Goal: Transaction & Acquisition: Purchase product/service

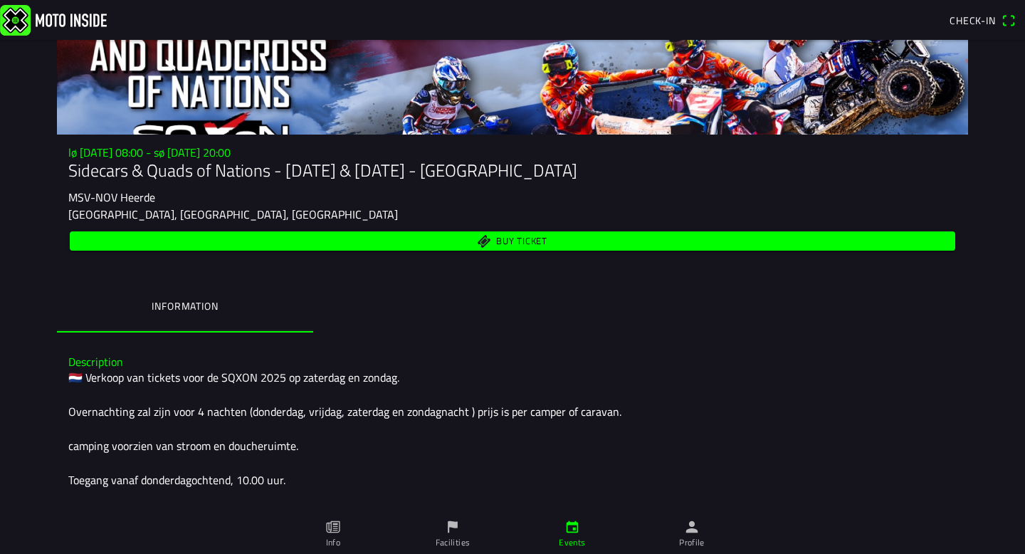
scroll to position [73, 0]
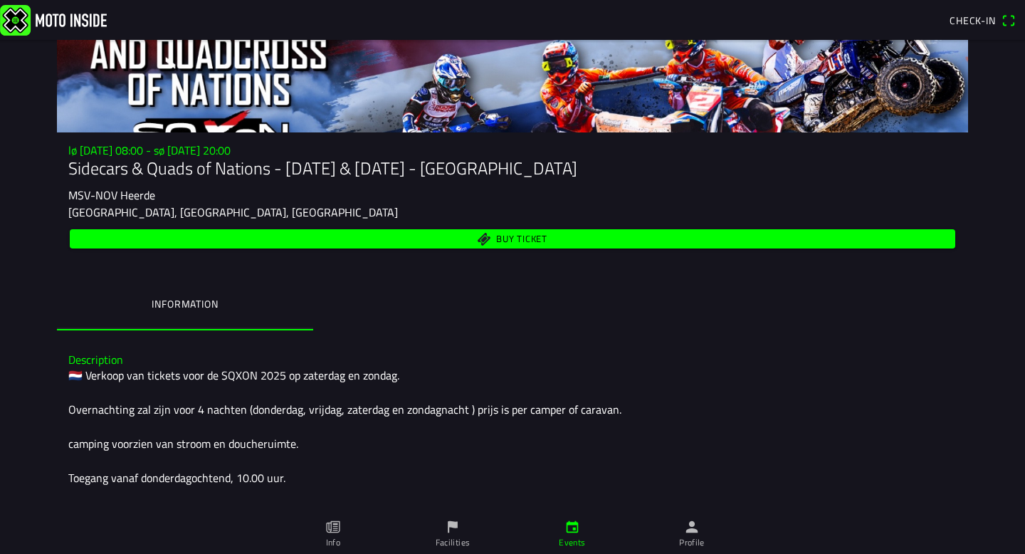
click at [513, 236] on span "Buy ticket" at bounding box center [521, 239] width 51 height 9
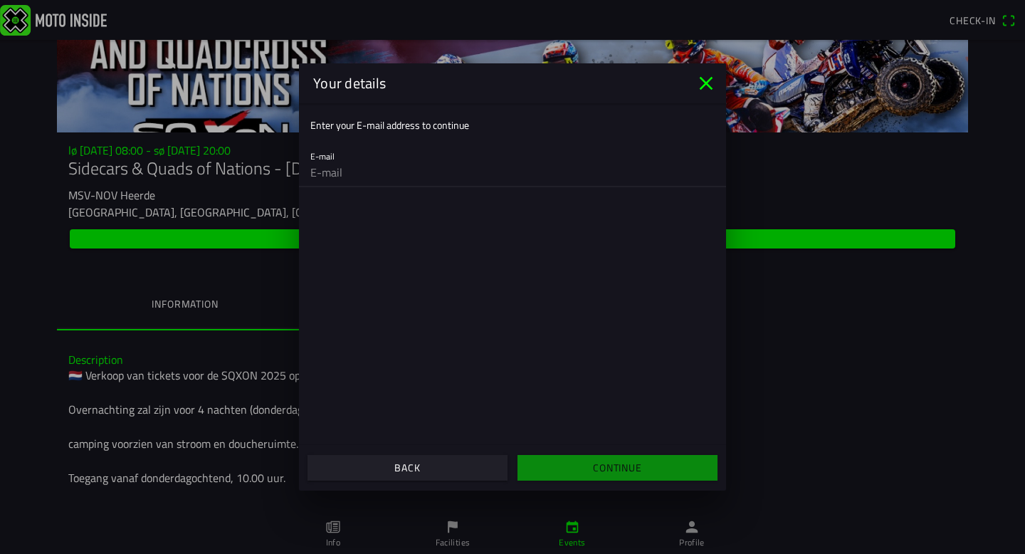
click at [335, 169] on input "email" at bounding box center [512, 172] width 404 height 28
type input "[EMAIL_ADDRESS][DOMAIN_NAME]"
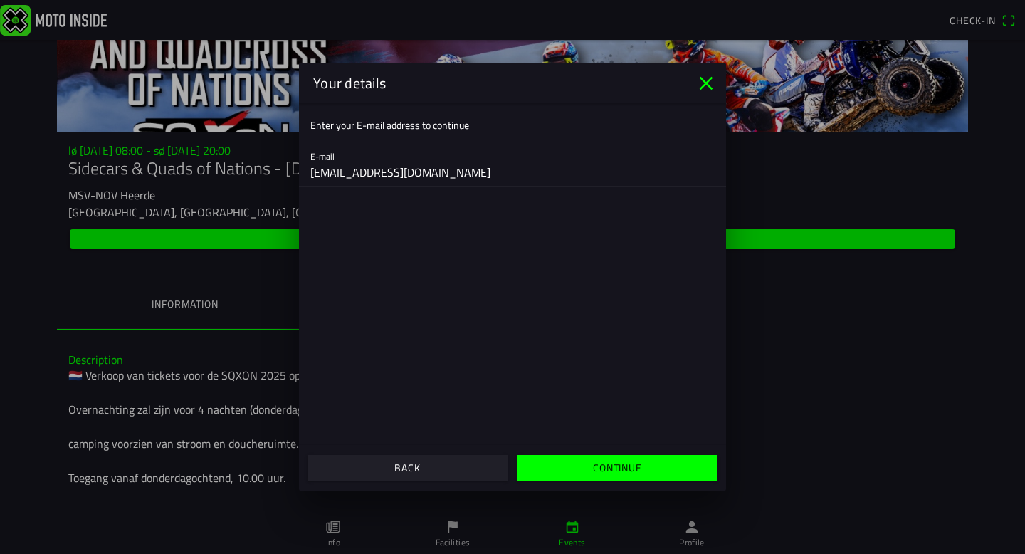
click at [0, 0] on slot "Continue" at bounding box center [0, 0] width 0 height 0
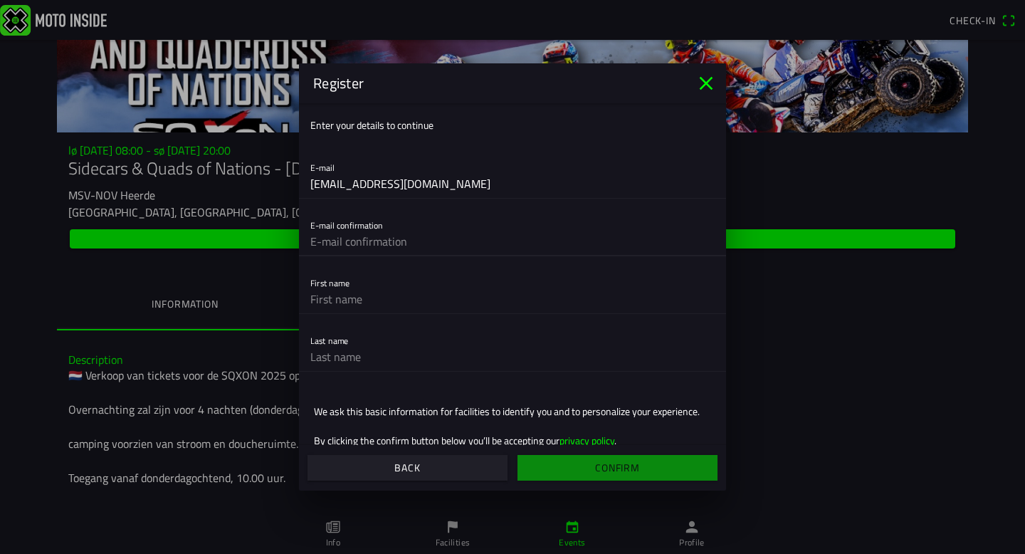
click at [338, 245] on input "text" at bounding box center [512, 241] width 404 height 28
type input "[EMAIL_ADDRESS][DOMAIN_NAME]"
type input "[PERSON_NAME]"
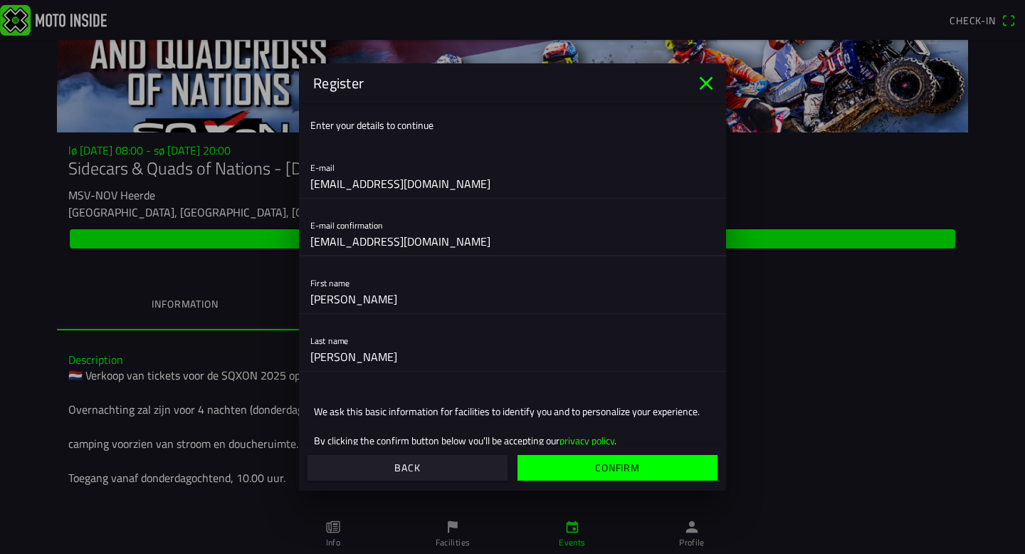
scroll to position [30, 0]
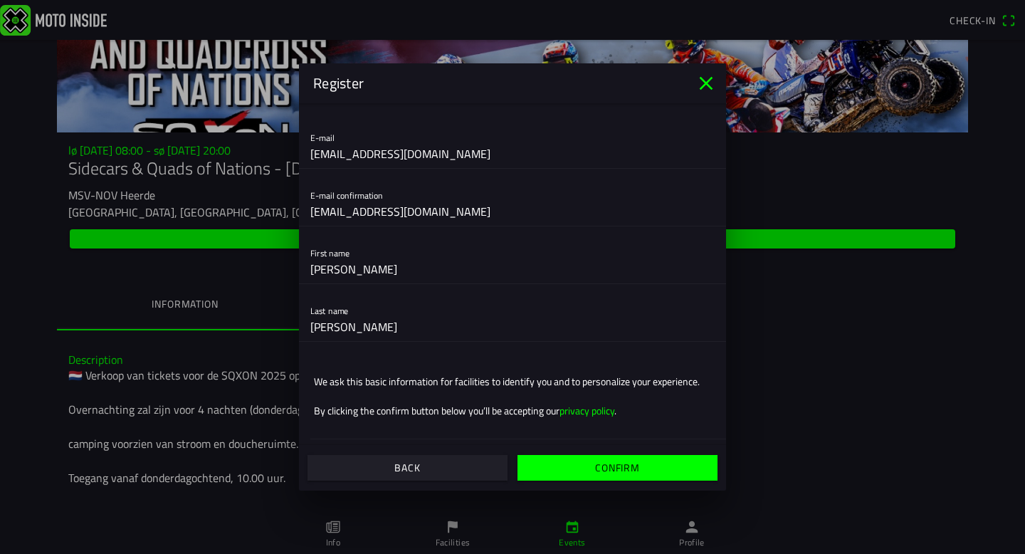
click at [0, 0] on slot "Confirm" at bounding box center [0, 0] width 0 height 0
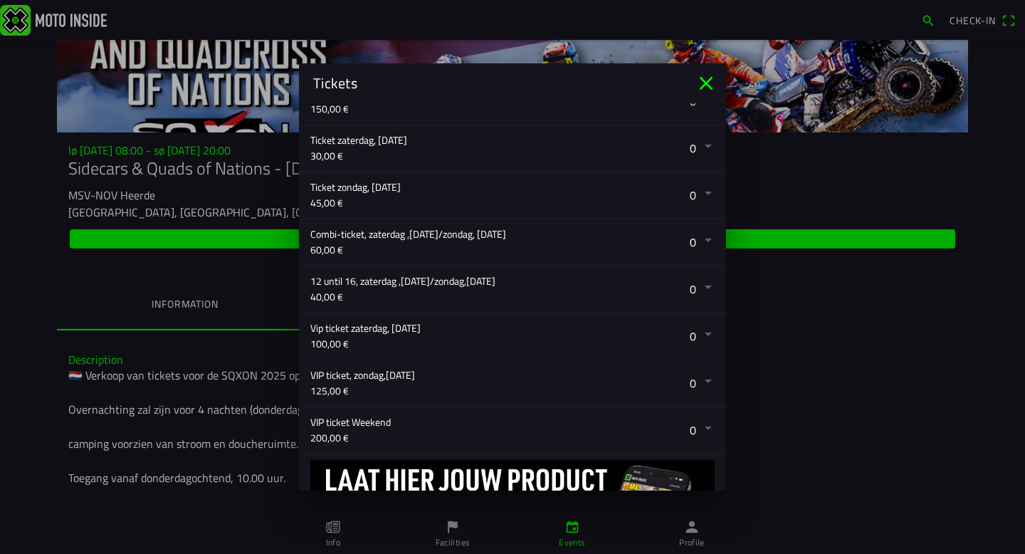
scroll to position [377, 0]
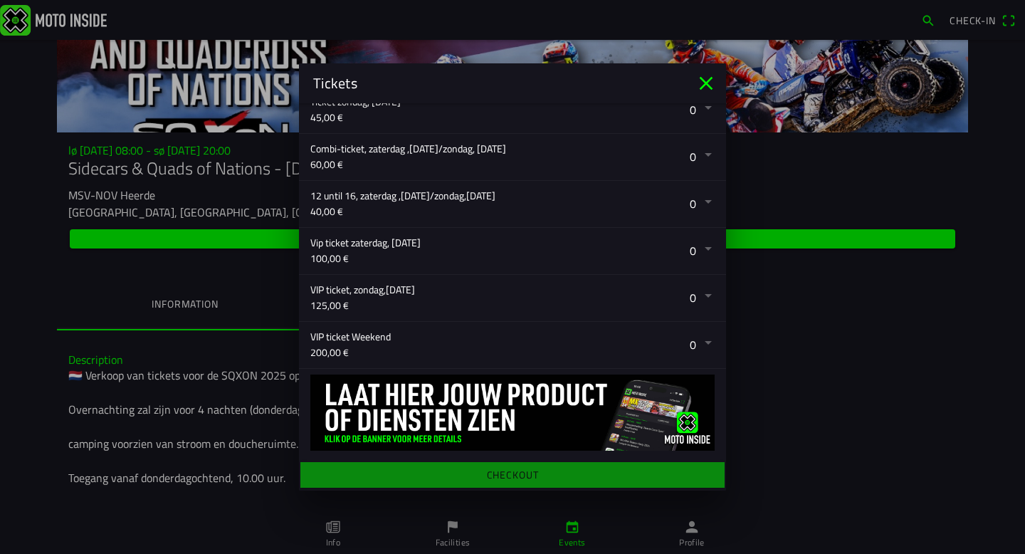
click at [429, 417] on img at bounding box center [512, 413] width 404 height 76
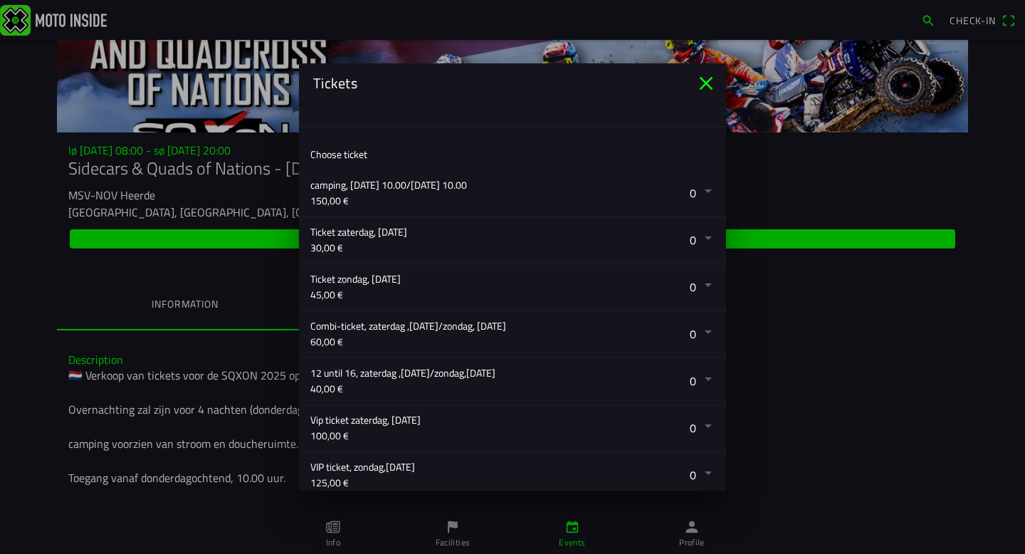
scroll to position [252, 0]
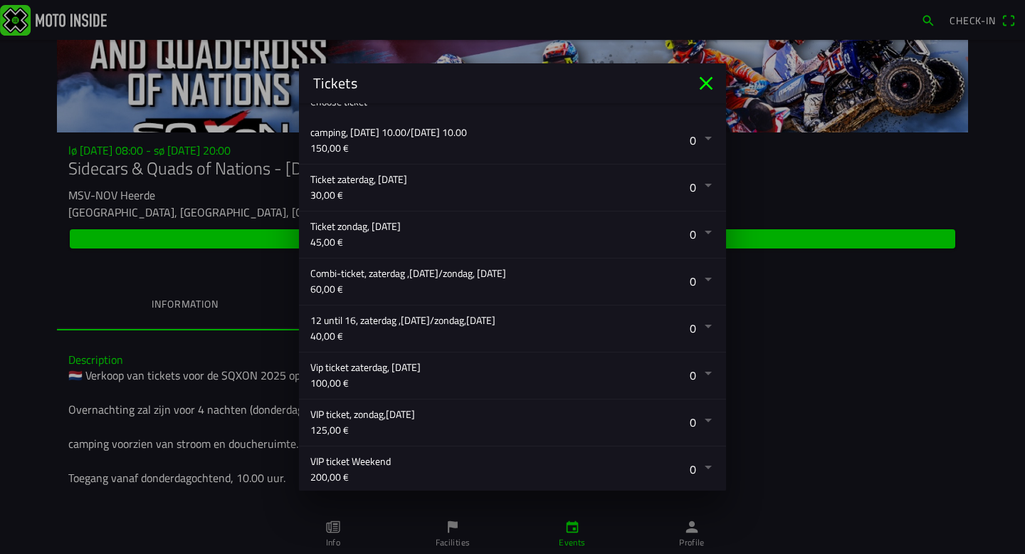
click at [705, 280] on button "button" at bounding box center [518, 281] width 416 height 46
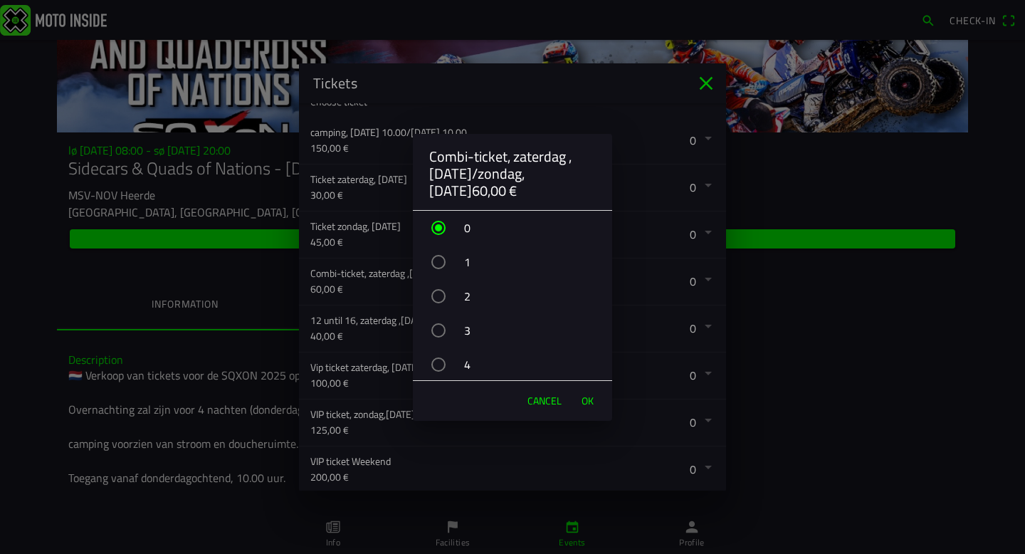
click at [547, 402] on span "Cancel" at bounding box center [545, 401] width 34 height 14
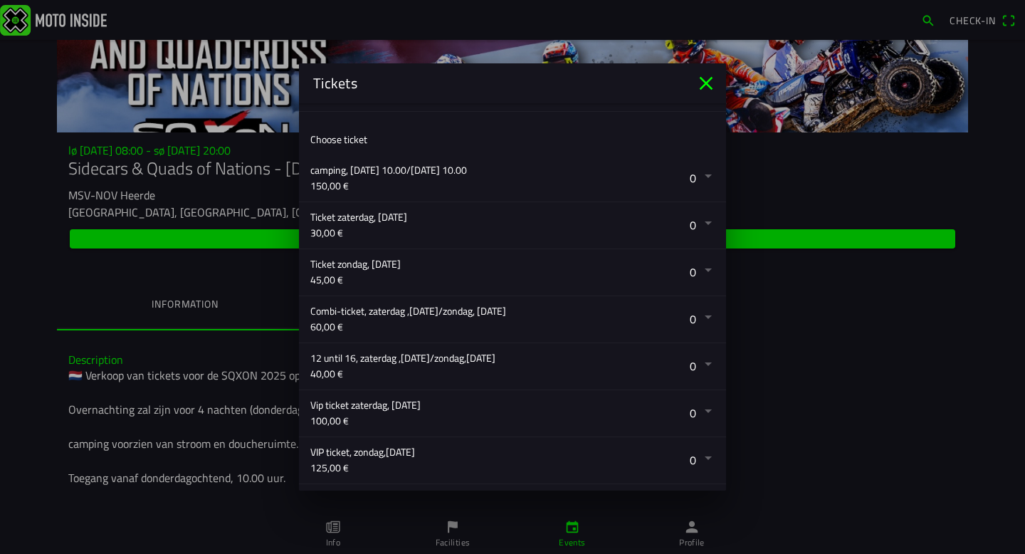
scroll to position [377, 0]
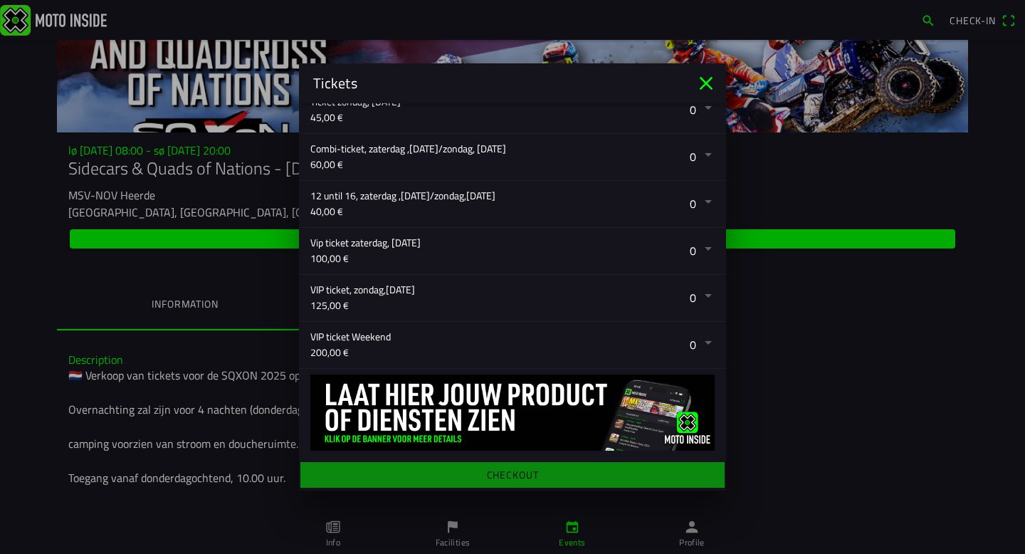
click at [706, 88] on icon "close" at bounding box center [706, 83] width 23 height 23
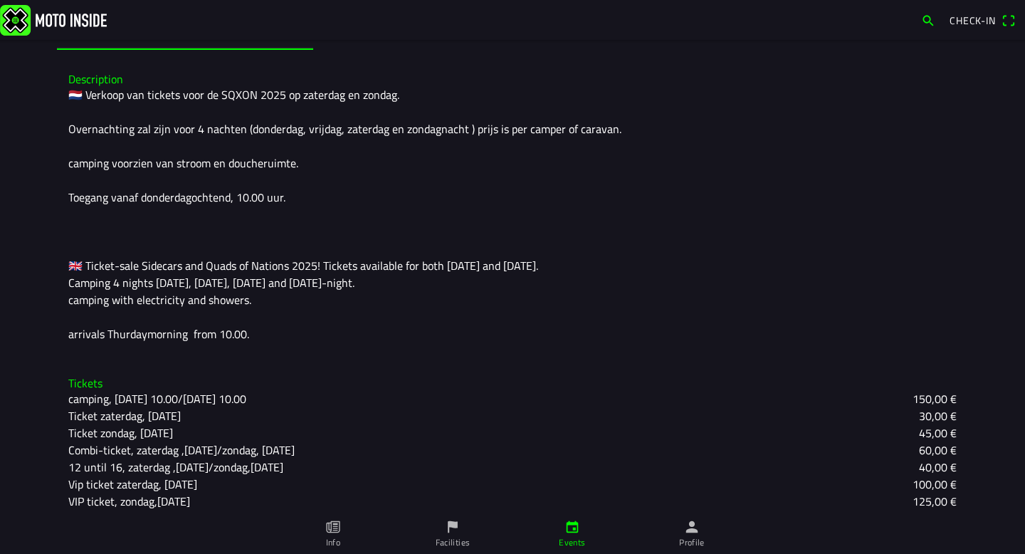
scroll to position [378, 0]
